Goal: Task Accomplishment & Management: Manage account settings

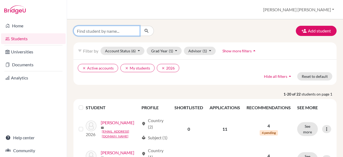
click at [93, 29] on input "Find student by name..." at bounding box center [106, 31] width 67 height 10
type input "dia"
click button "submit" at bounding box center [147, 31] width 14 height 10
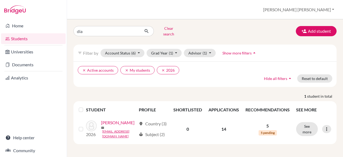
scroll to position [8, 0]
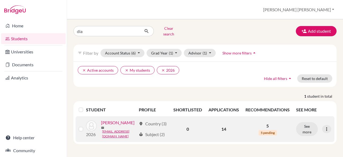
click at [106, 126] on link "[PERSON_NAME]" at bounding box center [118, 122] width 34 height 6
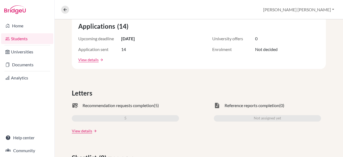
scroll to position [100, 0]
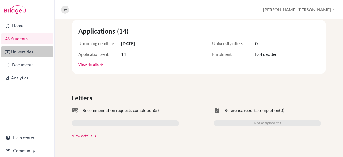
click at [22, 52] on link "Universities" at bounding box center [27, 51] width 52 height 11
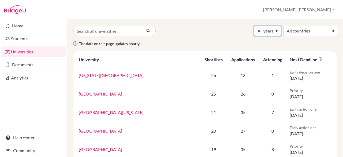
click at [265, 29] on select "All years 2027 2026 2025 2024 2023 2022 2021 2020 2018" at bounding box center [267, 31] width 27 height 10
click at [261, 27] on select "All years 2027 2026 2025 2024 2023 2022 2021 2020 2018" at bounding box center [267, 31] width 27 height 10
click at [271, 29] on select "All years 2027 2026 2025 2024 2023 2022 2021 2020 2018" at bounding box center [267, 31] width 27 height 10
click at [268, 32] on select "All years 2027 2026 2025 2024 2023 2022 2021 2020 2018" at bounding box center [267, 31] width 27 height 10
click at [256, 32] on select "All years 2027 2026 2025 2024 2023 2022 2021 2020 2018" at bounding box center [267, 31] width 27 height 10
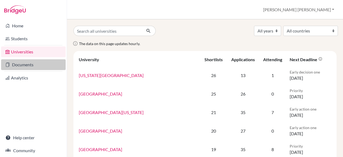
click at [32, 67] on link "Documents" at bounding box center [33, 64] width 65 height 11
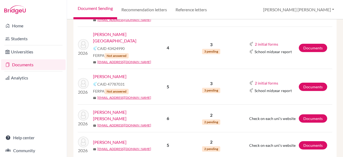
scroll to position [888, 0]
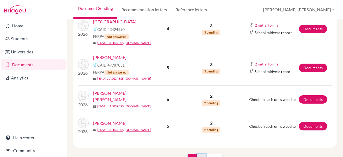
click at [204, 154] on link "2" at bounding box center [201, 159] width 9 height 10
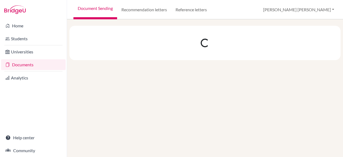
scroll to position [0, 0]
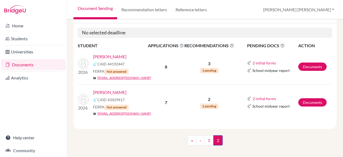
scroll to position [95, 0]
